Goal: Check status: Check status

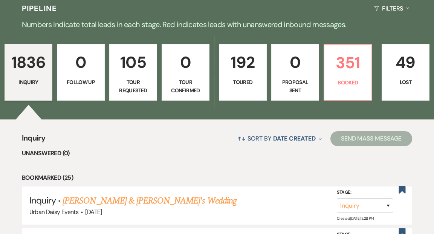
scroll to position [181, 0]
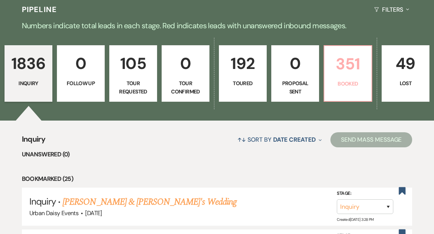
click at [341, 57] on p "351" at bounding box center [348, 63] width 38 height 25
